Goal: Task Accomplishment & Management: Manage account settings

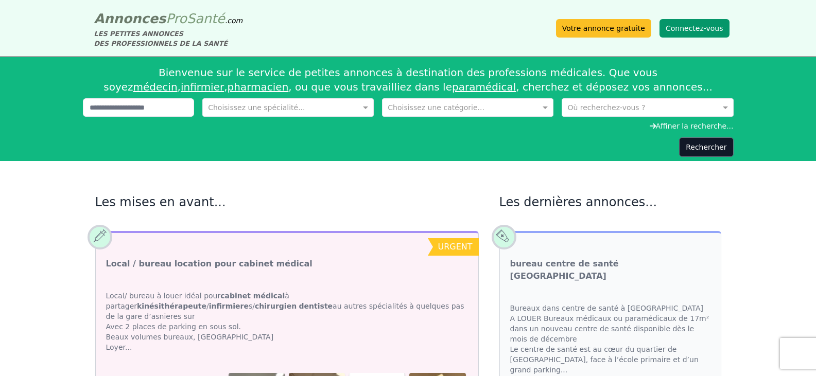
click at [689, 30] on button "Connectez-vous" at bounding box center [695, 28] width 70 height 19
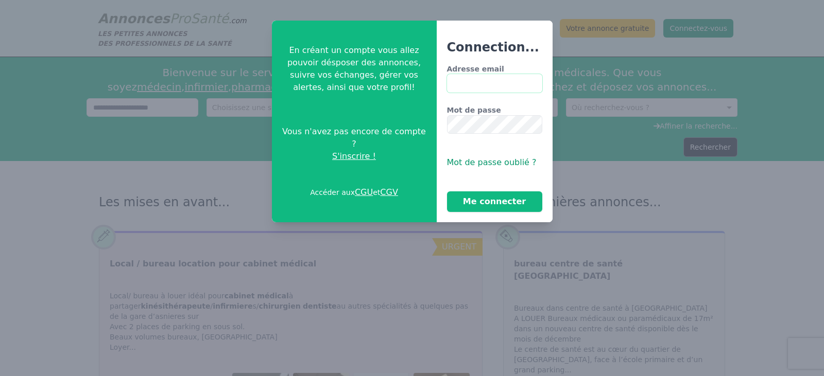
type input "**********"
click at [497, 202] on button "Me connecter" at bounding box center [494, 202] width 95 height 21
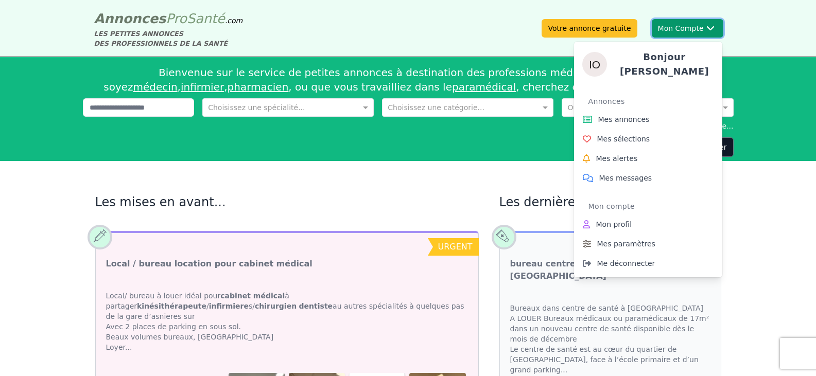
click at [711, 25] on button "Mon Compte Bonjour [PERSON_NAME] annonces Mes sélections Mes alertes Mes messag…" at bounding box center [688, 28] width 72 height 19
click at [628, 114] on span "Mes annonces" at bounding box center [623, 119] width 51 height 10
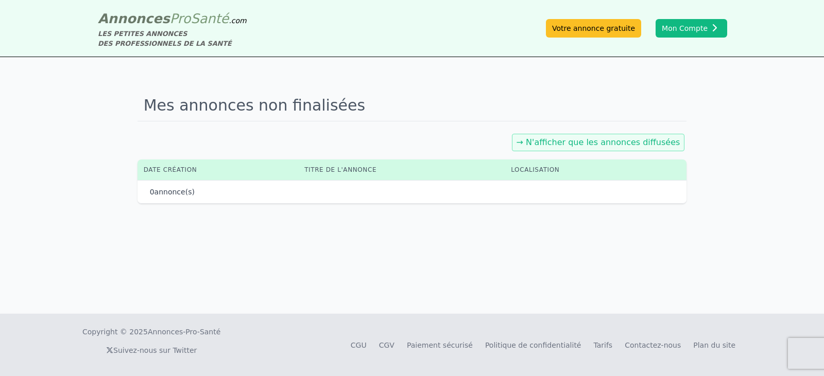
click at [544, 146] on link "→ N'afficher que les annonces diffusées" at bounding box center [599, 143] width 164 height 10
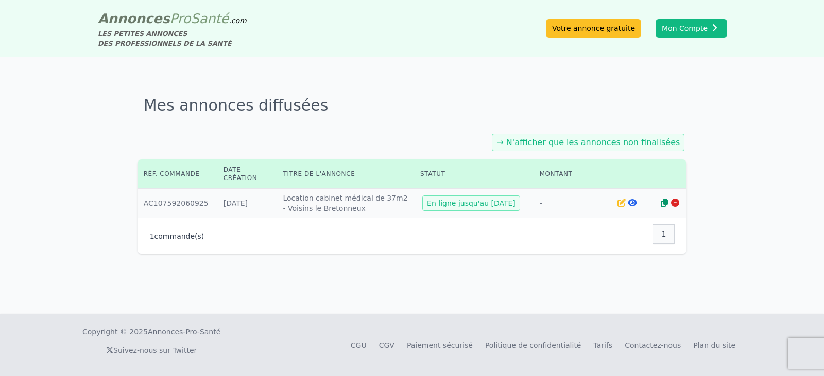
click at [661, 234] on div "1" at bounding box center [663, 235] width 22 height 20
